Goal: Task Accomplishment & Management: Use online tool/utility

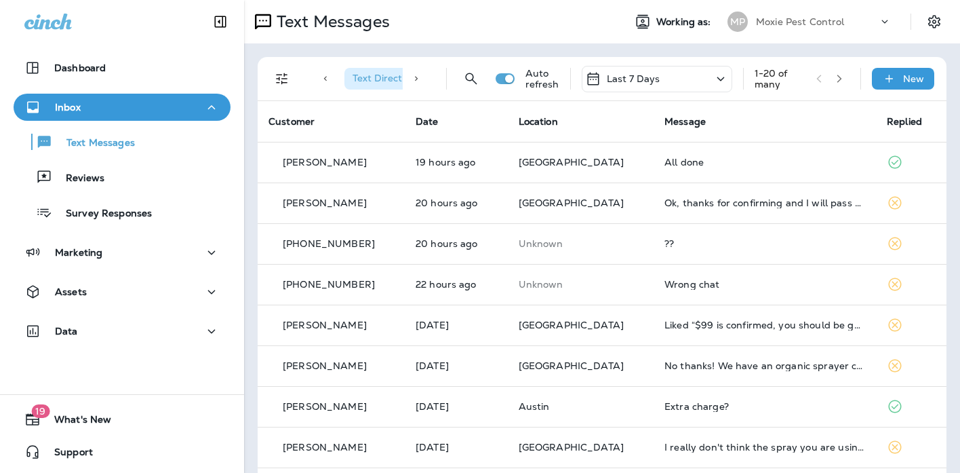
scroll to position [5, 0]
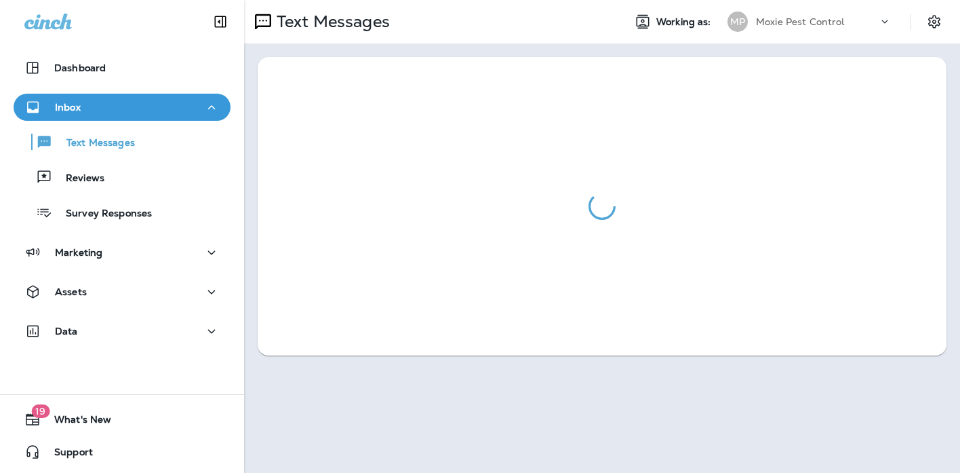
click at [702, 0] on html "Dashboard Inbox Text Messages Reviews Survey Responses Marketing Assets Data 19…" at bounding box center [480, 0] width 960 height 0
